Goal: Find specific page/section: Find specific page/section

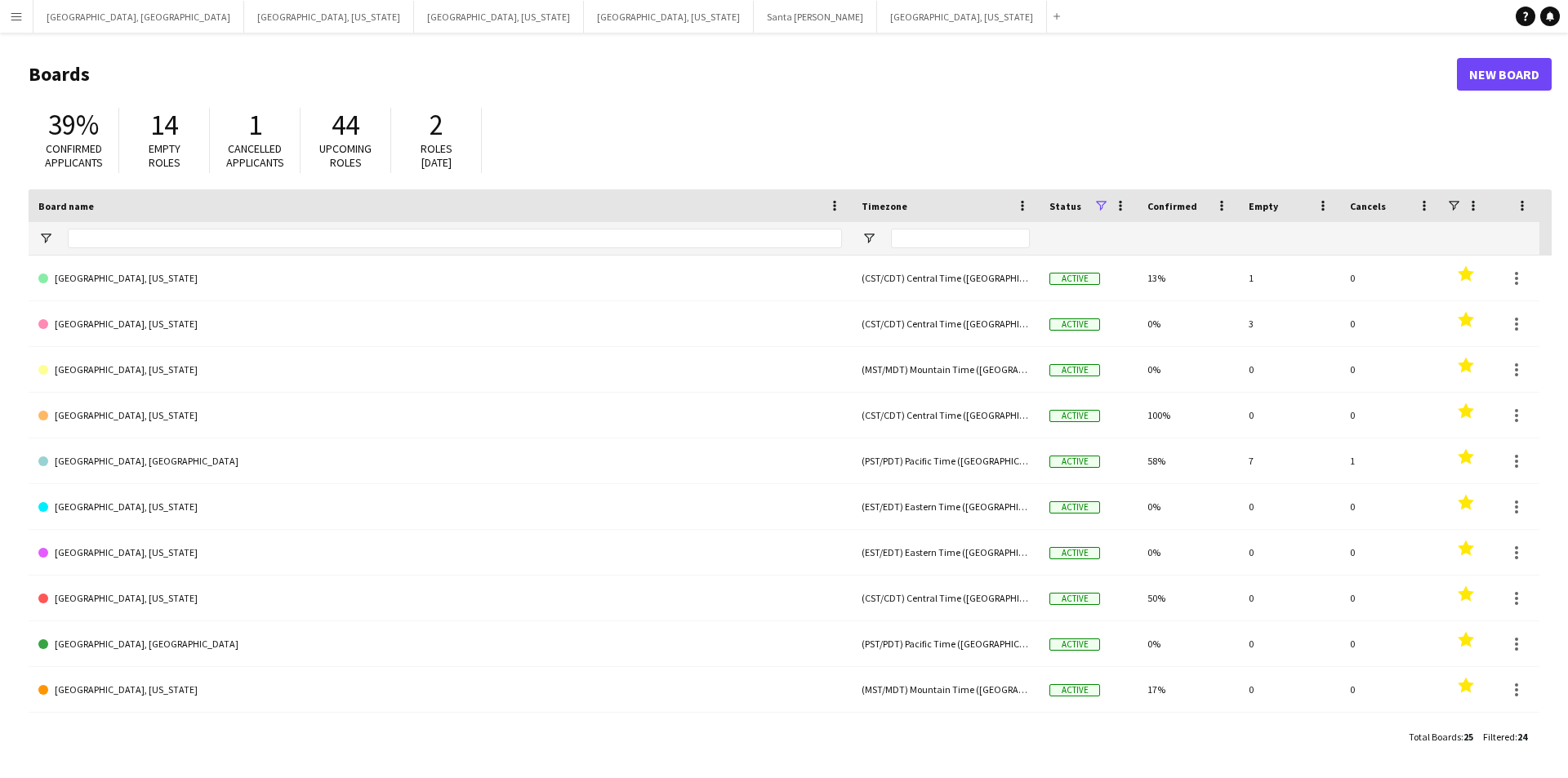
click at [3, 13] on button "Menu" at bounding box center [16, 16] width 33 height 33
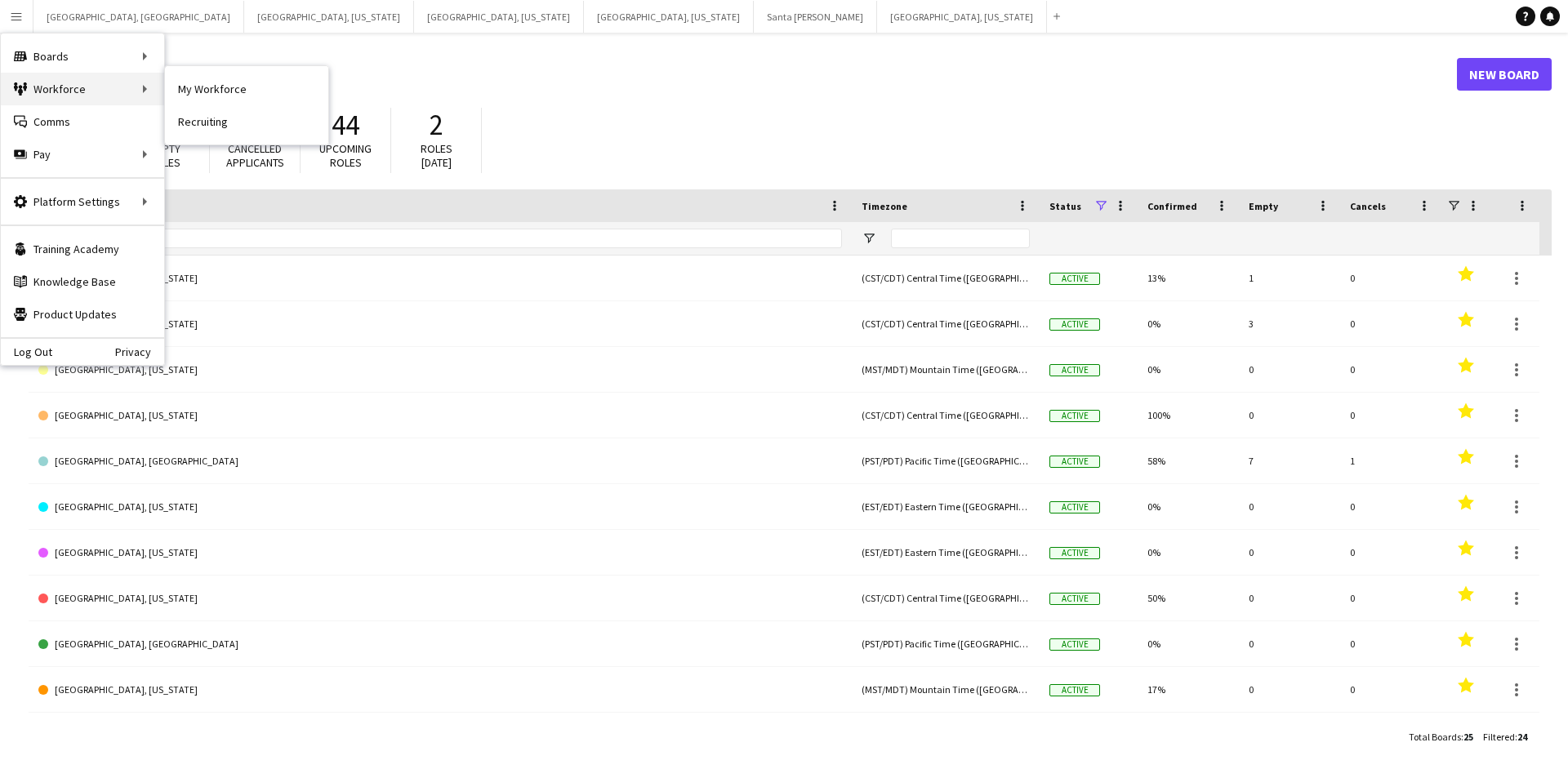
click at [65, 88] on div "Workforce Workforce" at bounding box center [82, 89] width 163 height 33
drag, startPoint x: 216, startPoint y: 83, endPoint x: 286, endPoint y: 193, distance: 130.4
click at [216, 84] on link "My Workforce" at bounding box center [247, 89] width 163 height 33
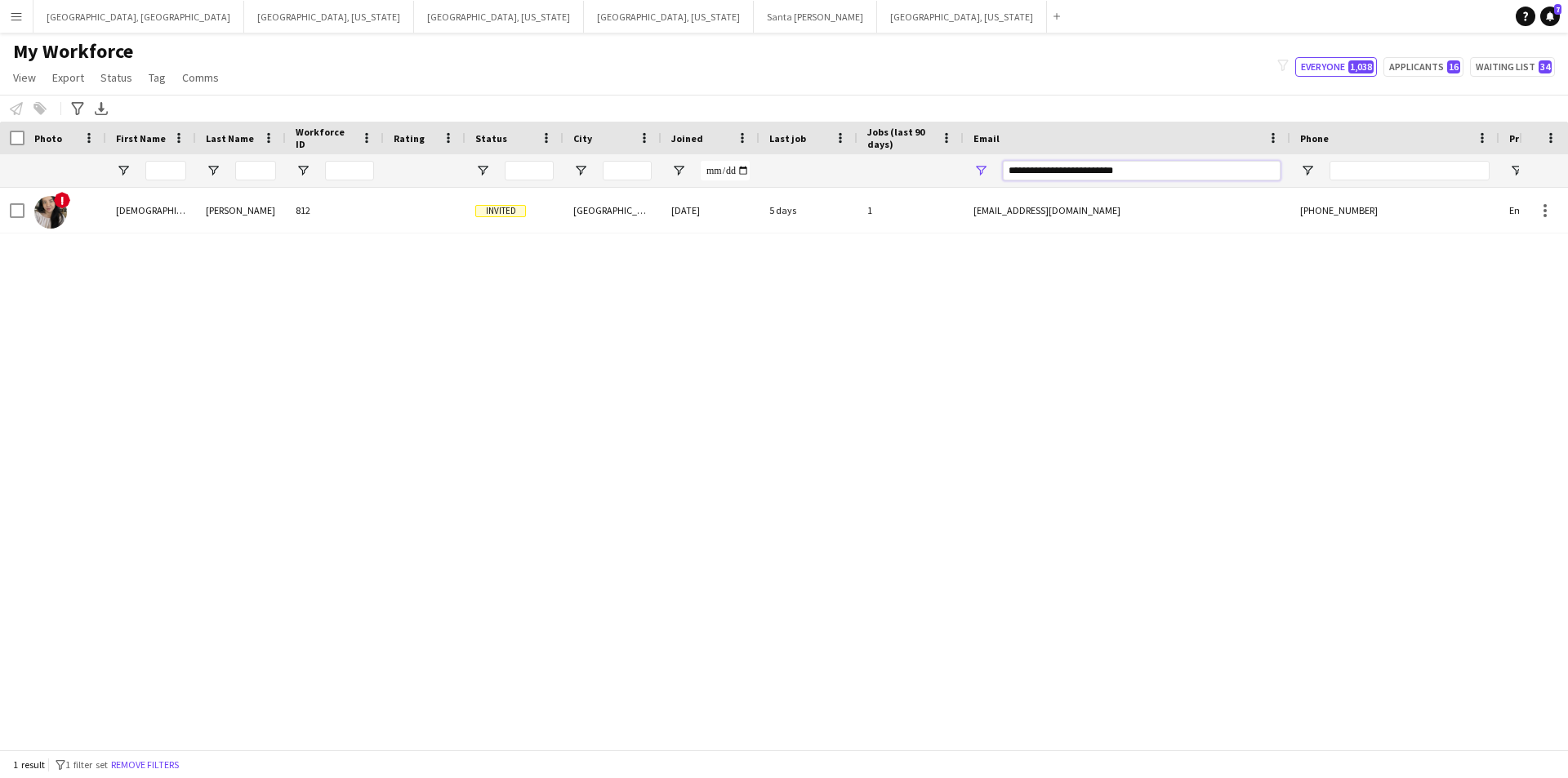
click at [1073, 176] on input "**********" at bounding box center [1141, 170] width 278 height 19
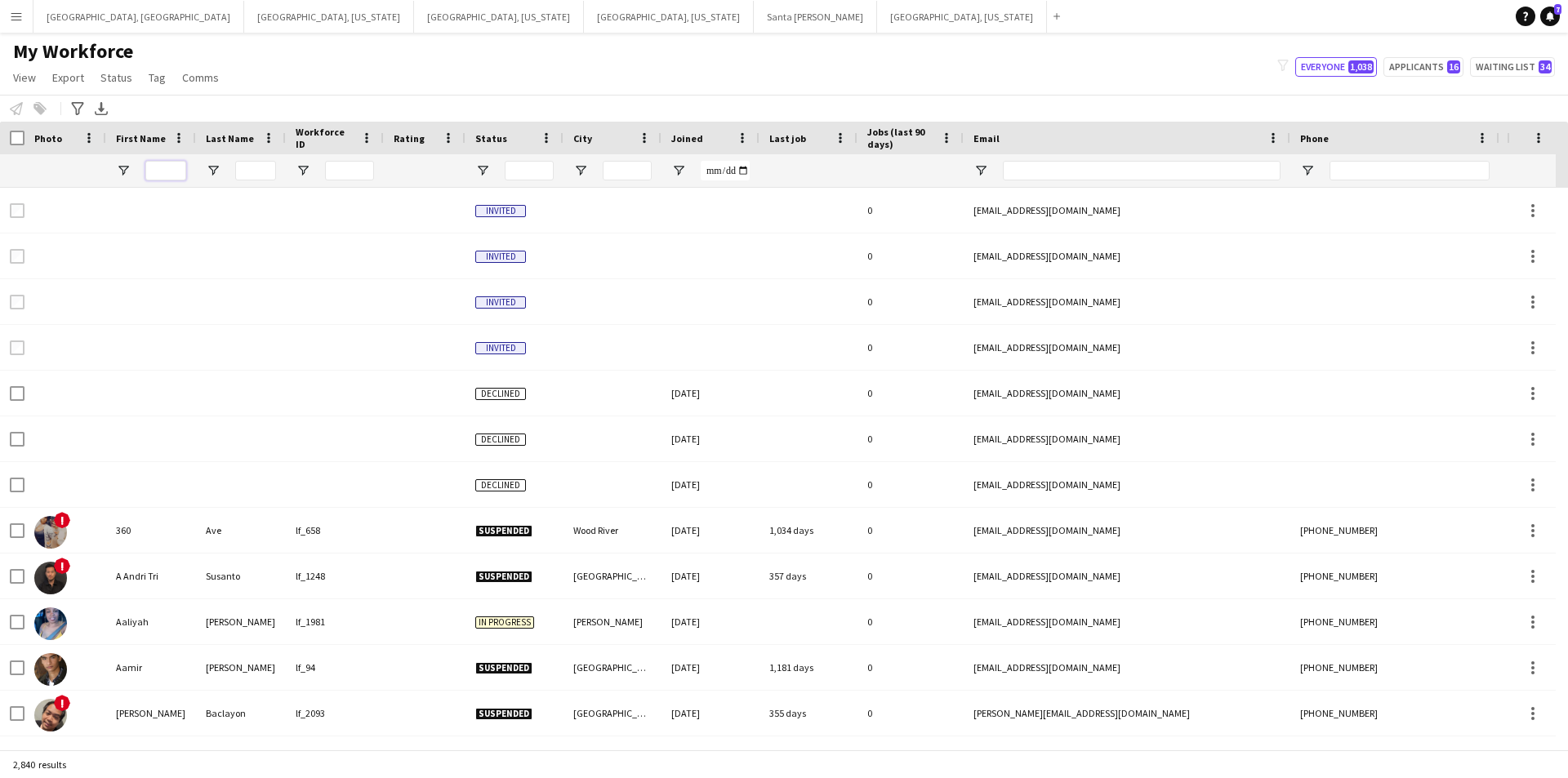
click at [159, 172] on input "First Name Filter Input" at bounding box center [165, 170] width 41 height 19
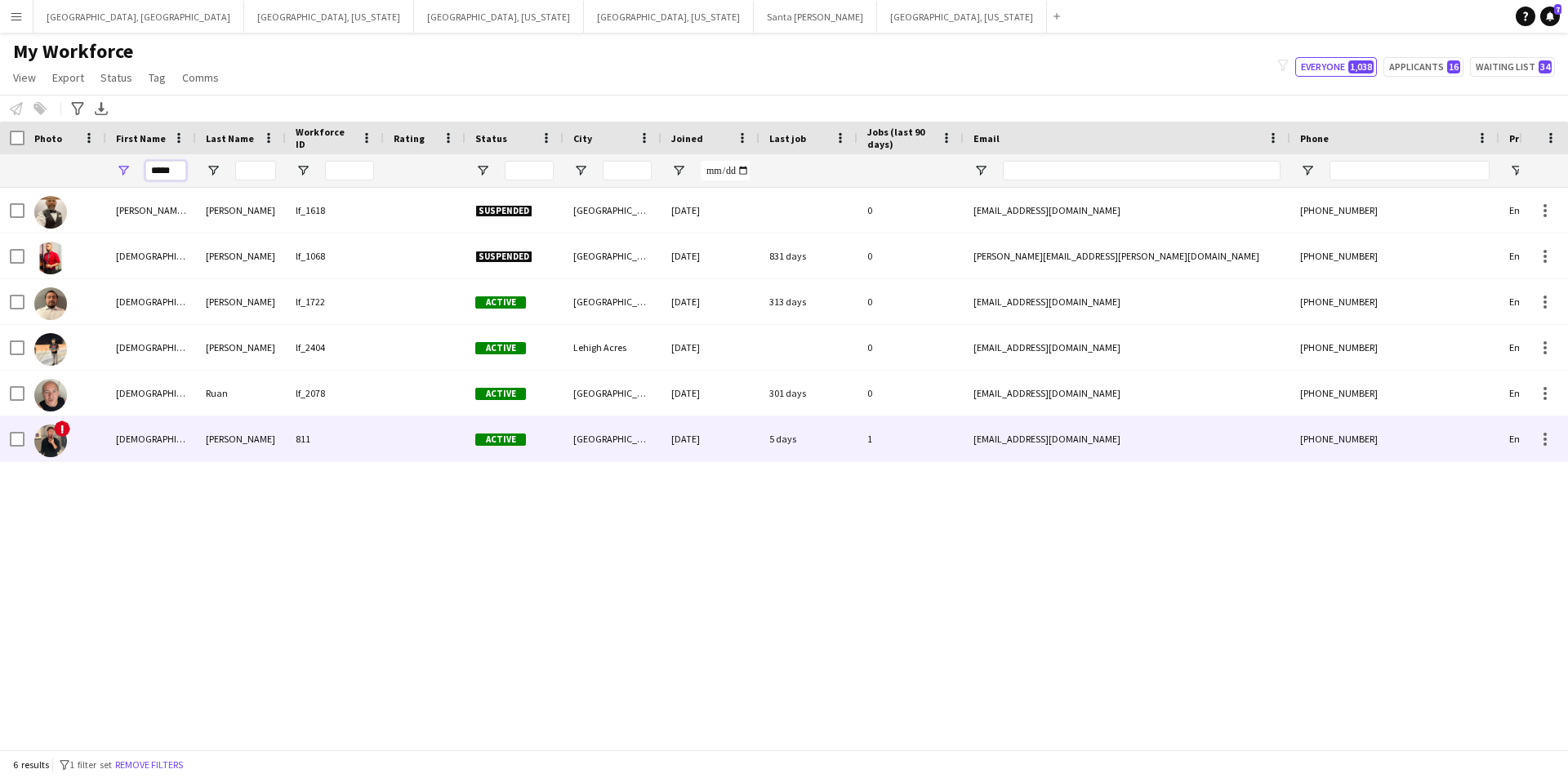
type input "*****"
click at [249, 453] on div "[PERSON_NAME]" at bounding box center [241, 438] width 90 height 45
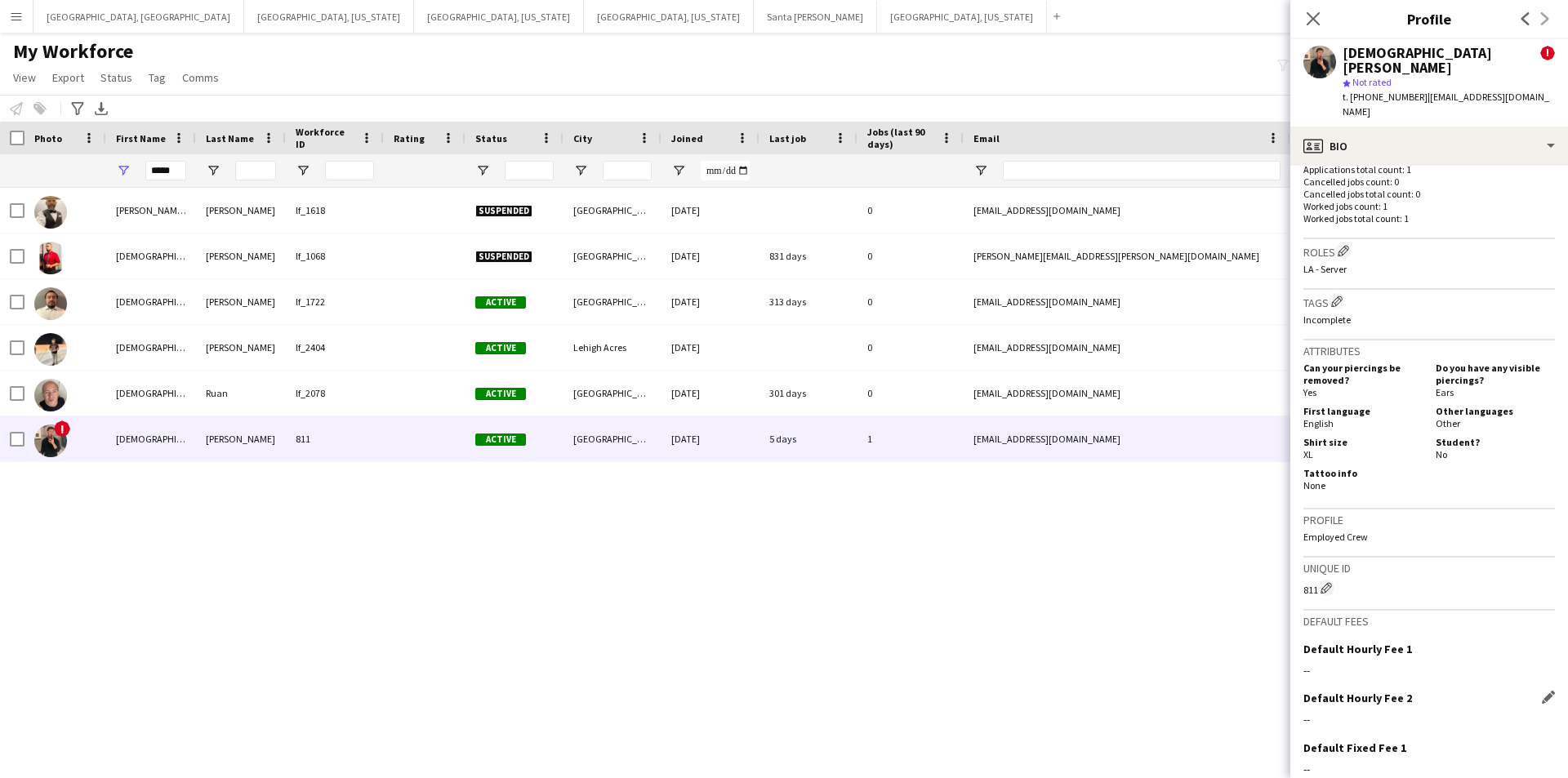
scroll to position [702, 0]
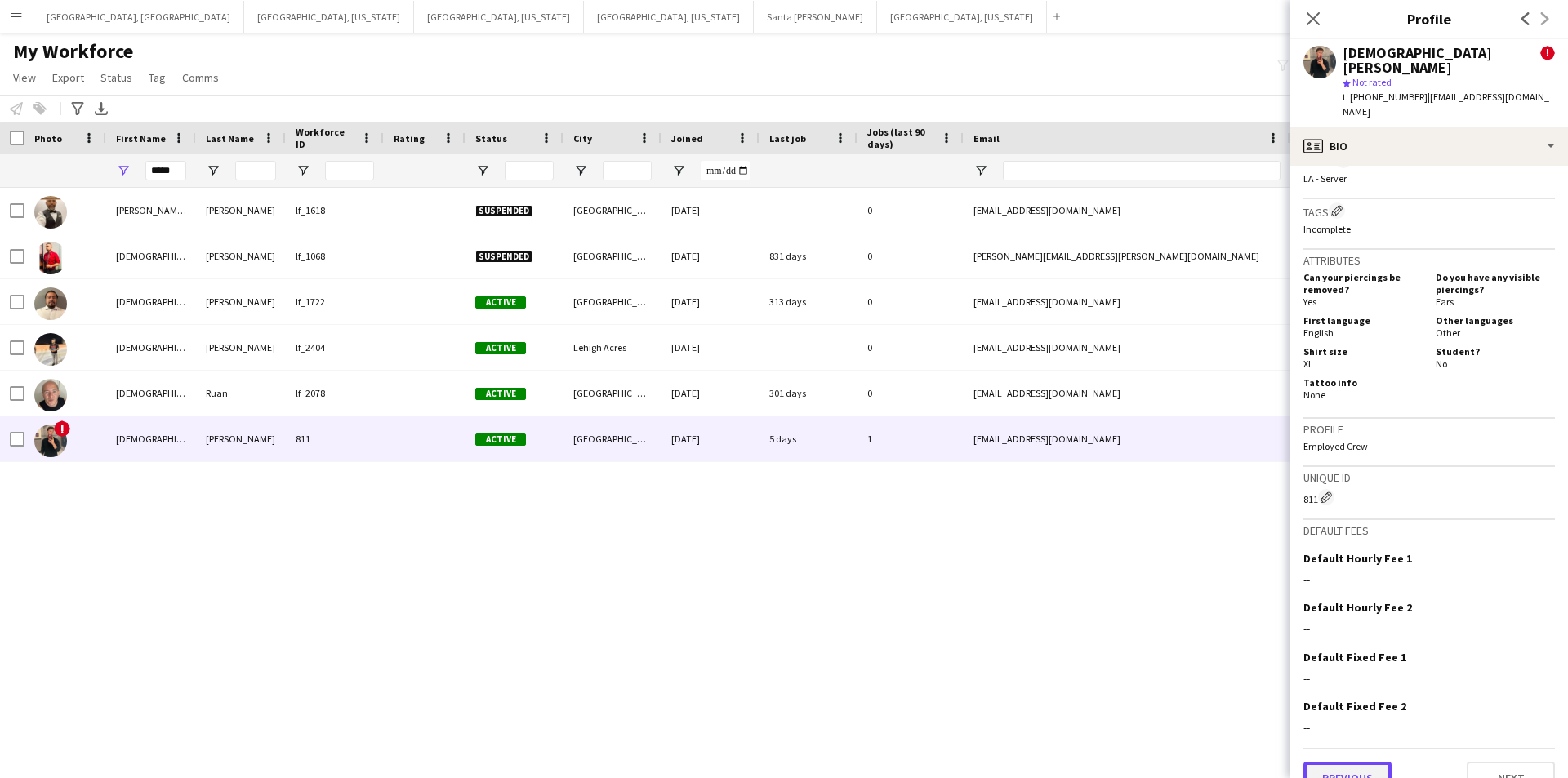
click at [1354, 763] on button "Previous" at bounding box center [1346, 779] width 88 height 33
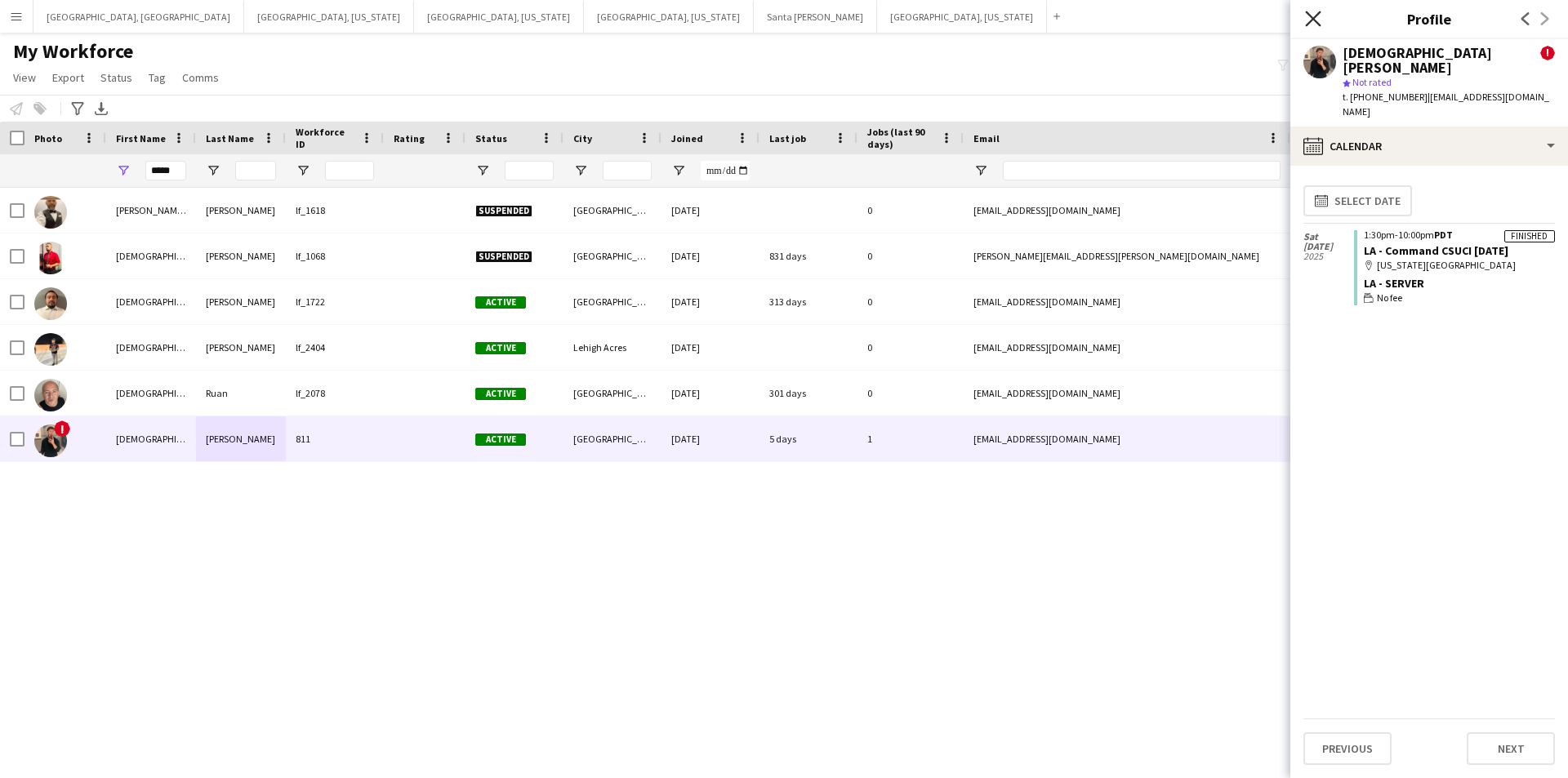
click at [1310, 22] on icon at bounding box center [1313, 18] width 15 height 15
